Goal: Task Accomplishment & Management: Manage account settings

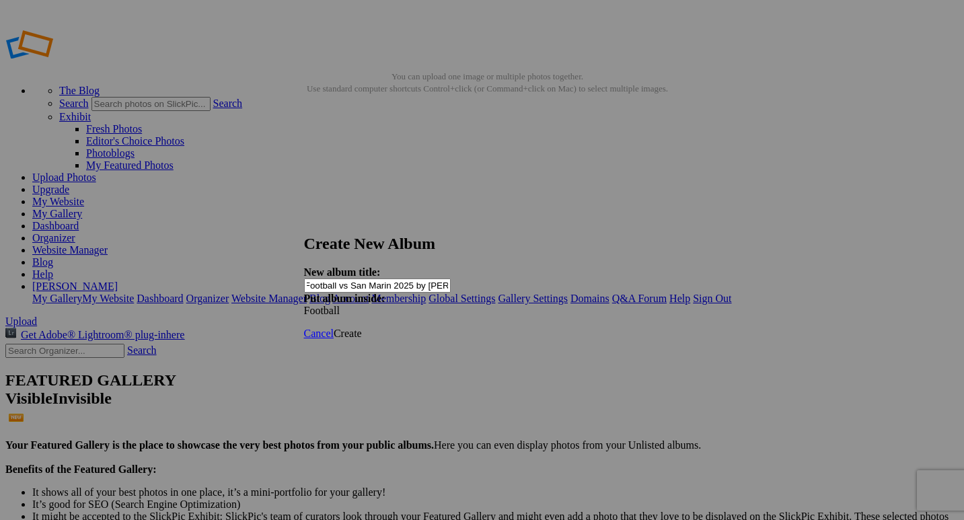
scroll to position [0, 16]
type input "JV Football vs San Marin 2025 by [PERSON_NAME]"
click at [362, 328] on span "Create" at bounding box center [348, 333] width 28 height 11
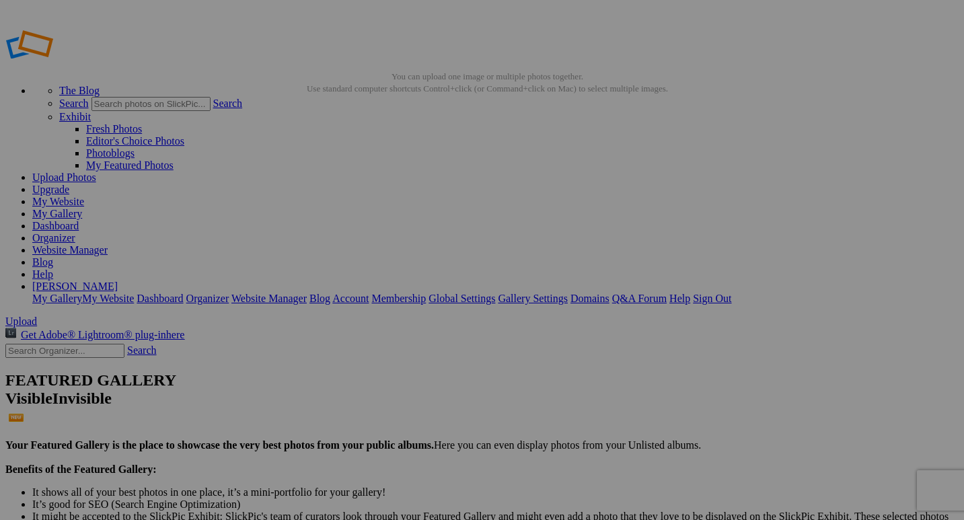
drag, startPoint x: 112, startPoint y: 202, endPoint x: 106, endPoint y: 235, distance: 34.3
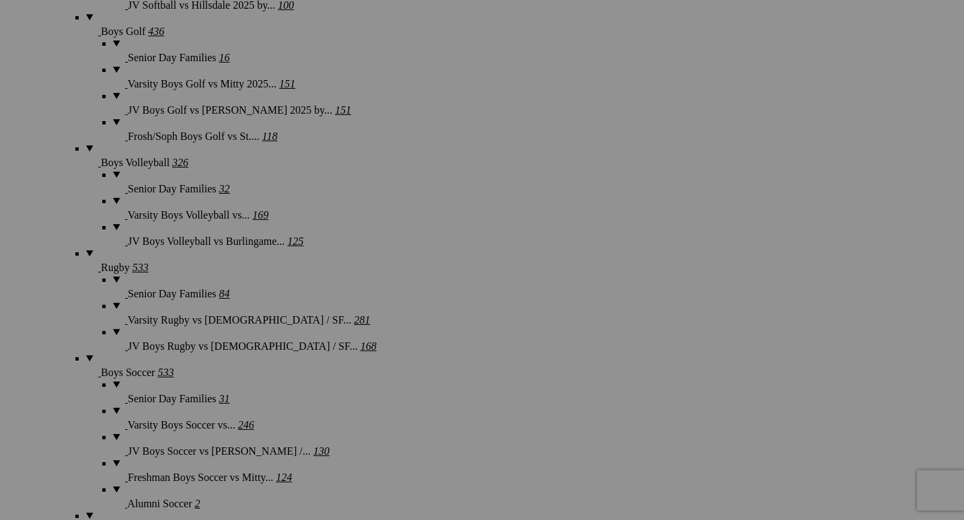
scroll to position [3054, 0]
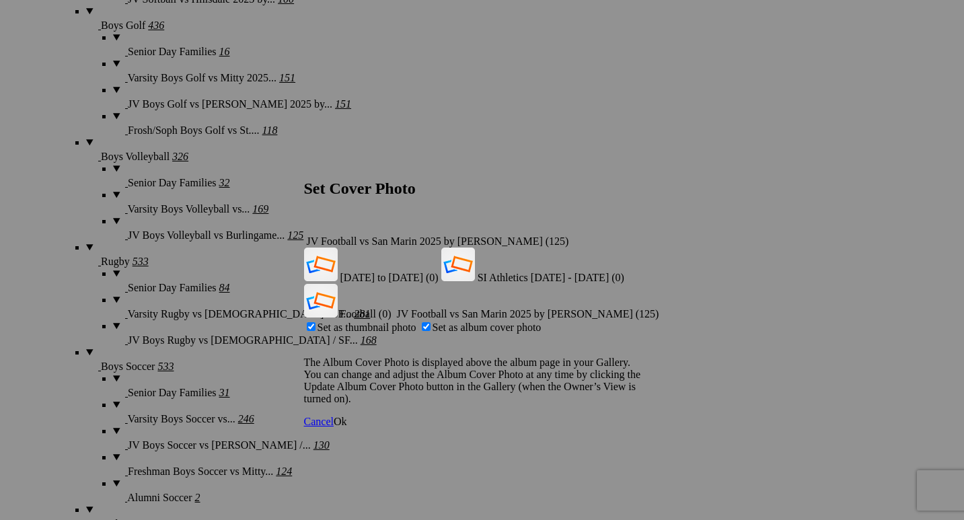
click at [347, 416] on span "Ok" at bounding box center [340, 421] width 13 height 11
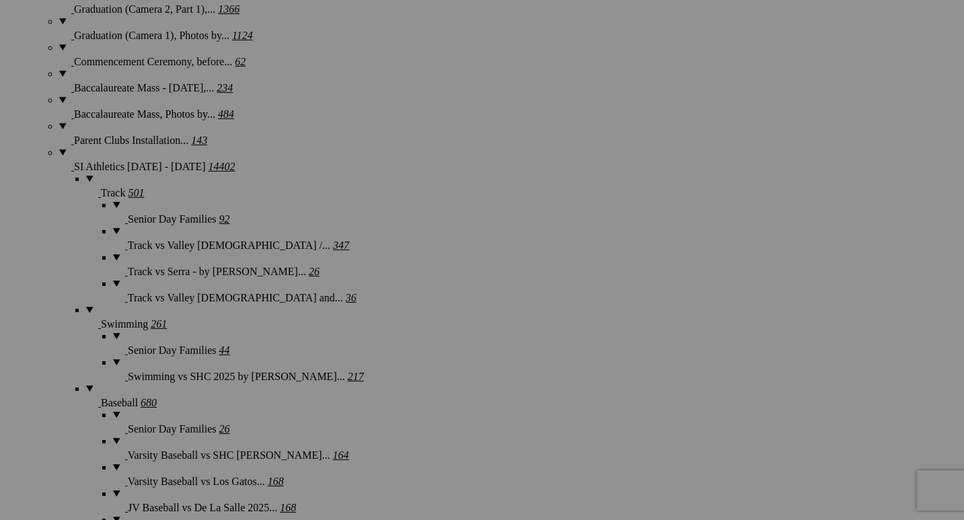
scroll to position [2077, 0]
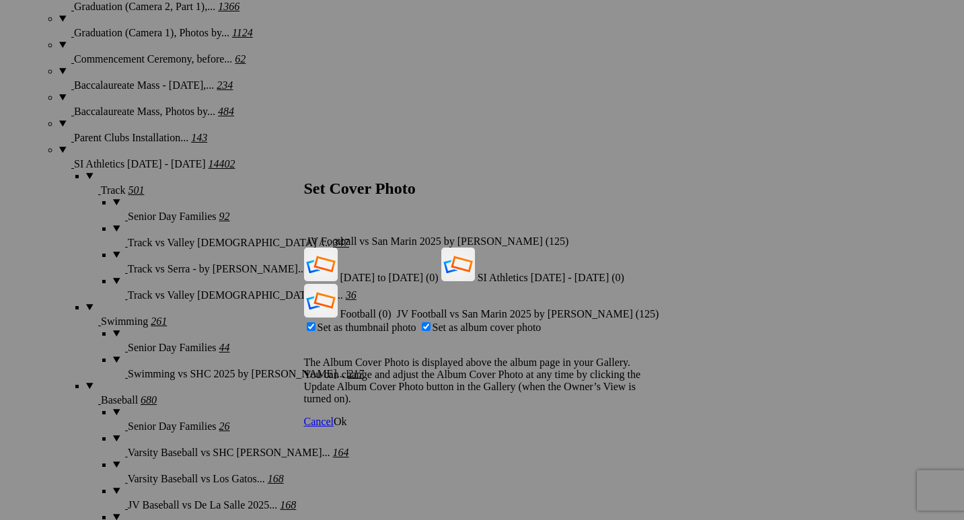
click at [347, 416] on span "Ok" at bounding box center [340, 421] width 13 height 11
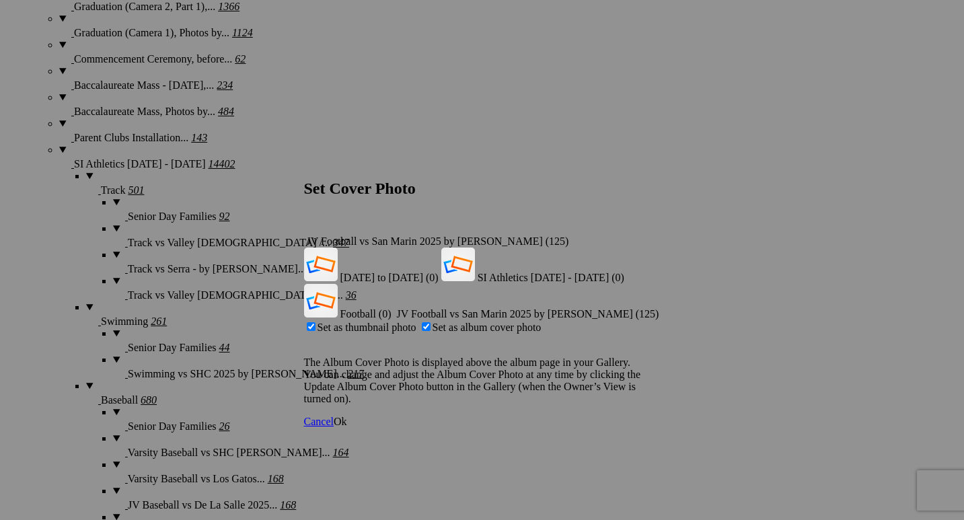
click at [347, 416] on span "Ok" at bounding box center [340, 421] width 13 height 11
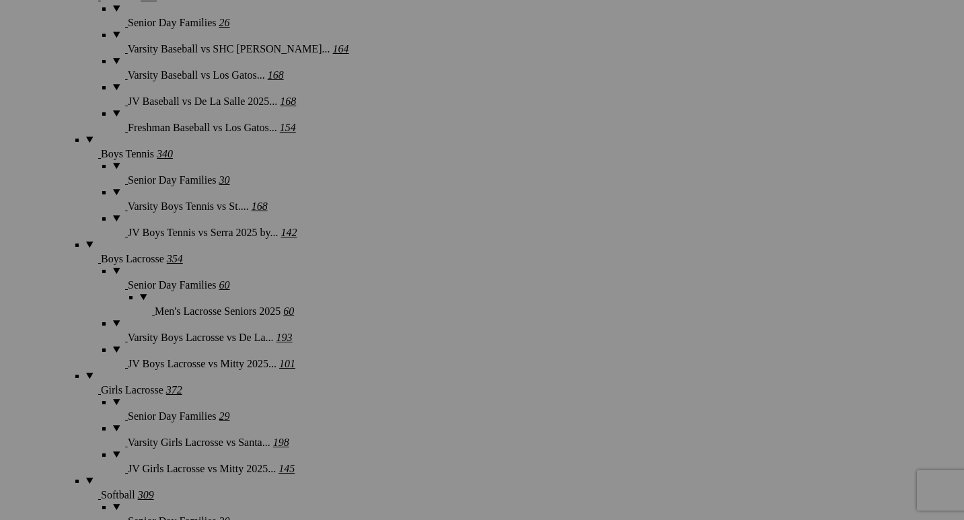
scroll to position [2492, 0]
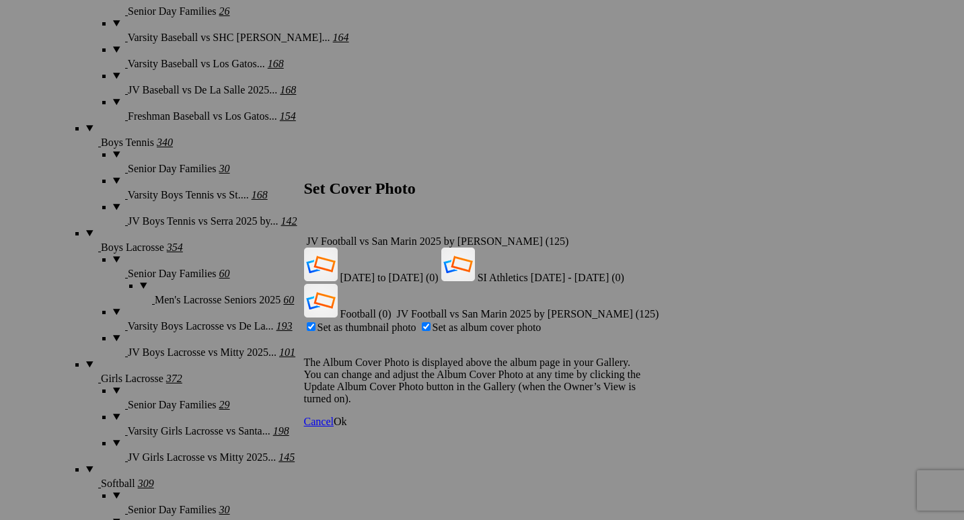
click at [347, 416] on span "Ok" at bounding box center [340, 421] width 13 height 11
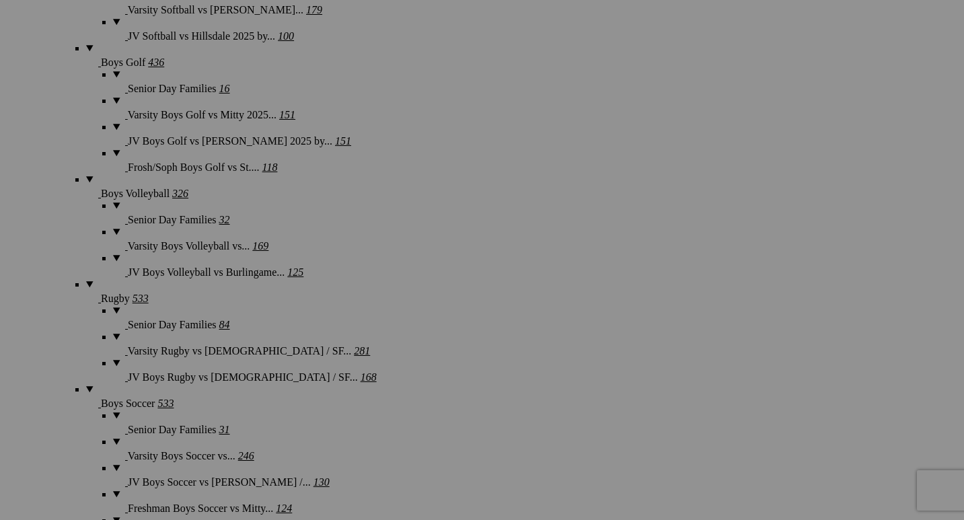
scroll to position [3021, 0]
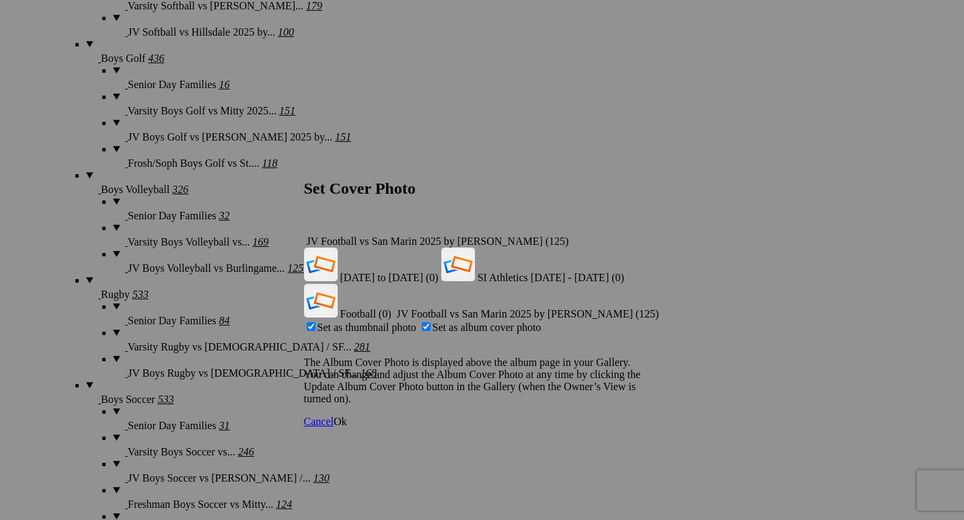
click at [347, 416] on span "Ok" at bounding box center [340, 421] width 13 height 11
